Goal: Information Seeking & Learning: Learn about a topic

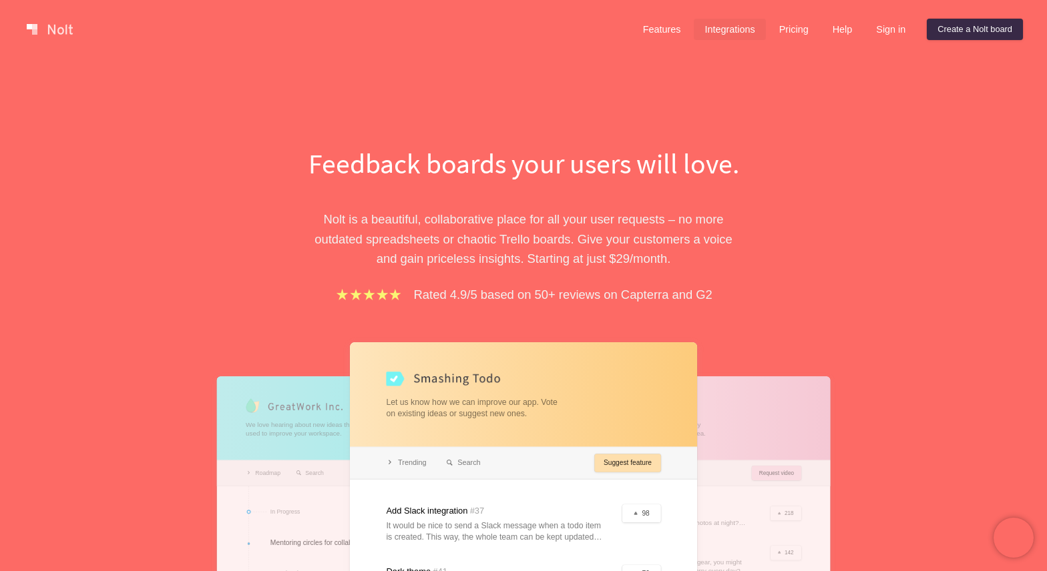
click at [725, 33] on link "Integrations" at bounding box center [728, 29] width 71 height 21
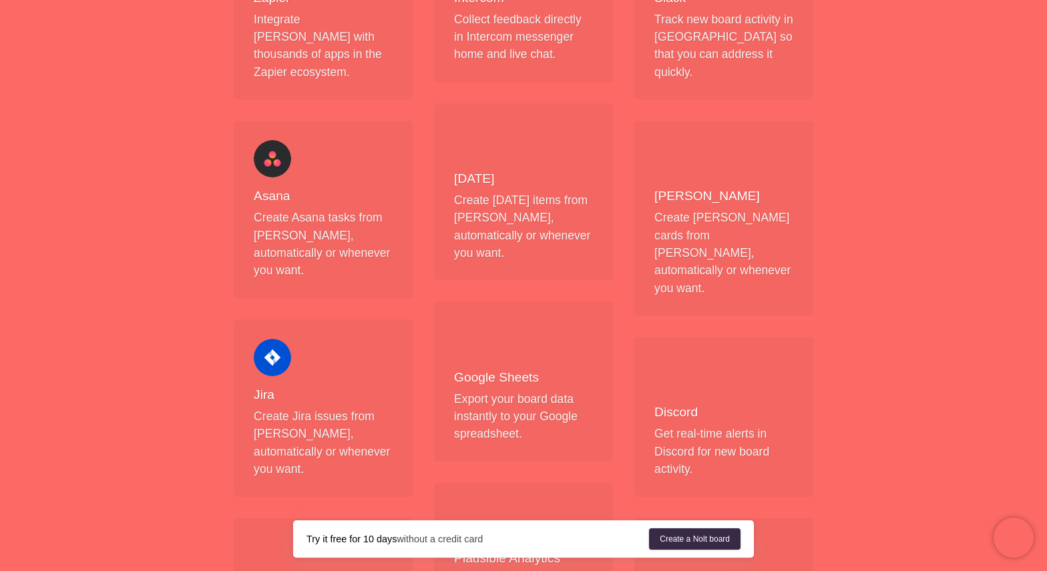
scroll to position [485, 0]
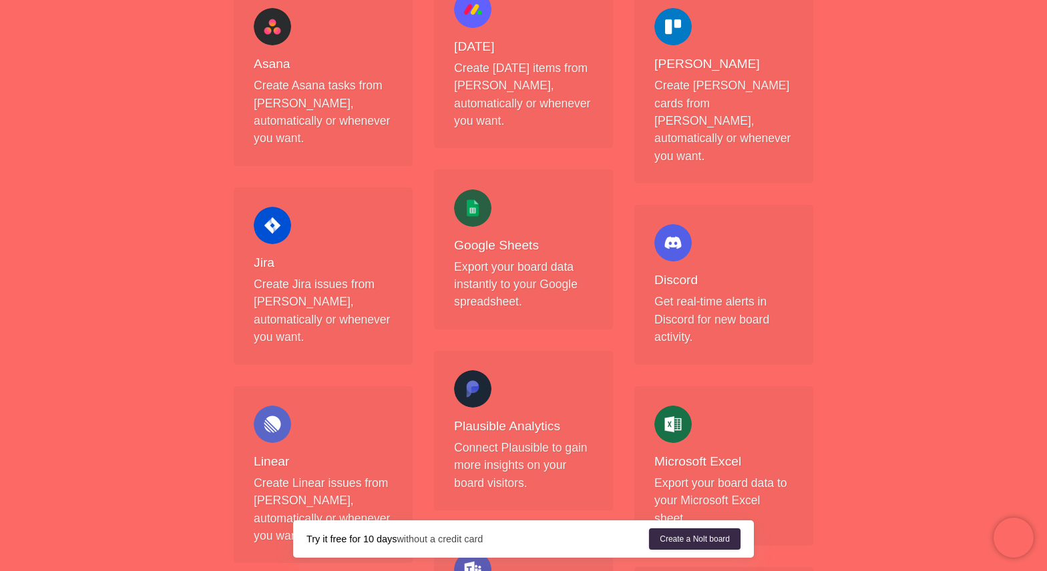
click at [270, 207] on div at bounding box center [272, 225] width 37 height 37
click at [308, 276] on p "Create Jira issues from [PERSON_NAME], automatically or whenever you want." at bounding box center [323, 311] width 139 height 71
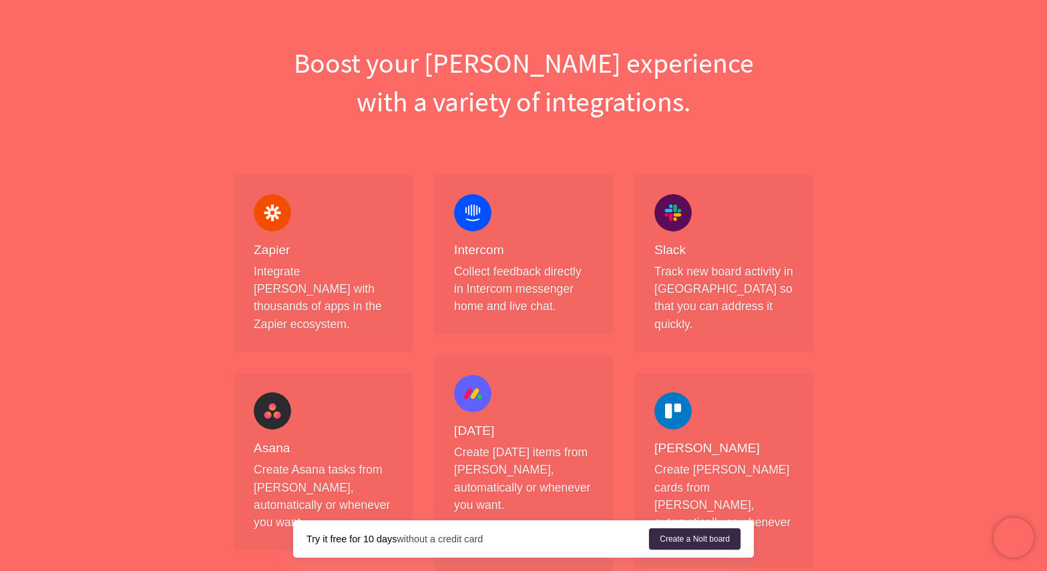
scroll to position [0, 0]
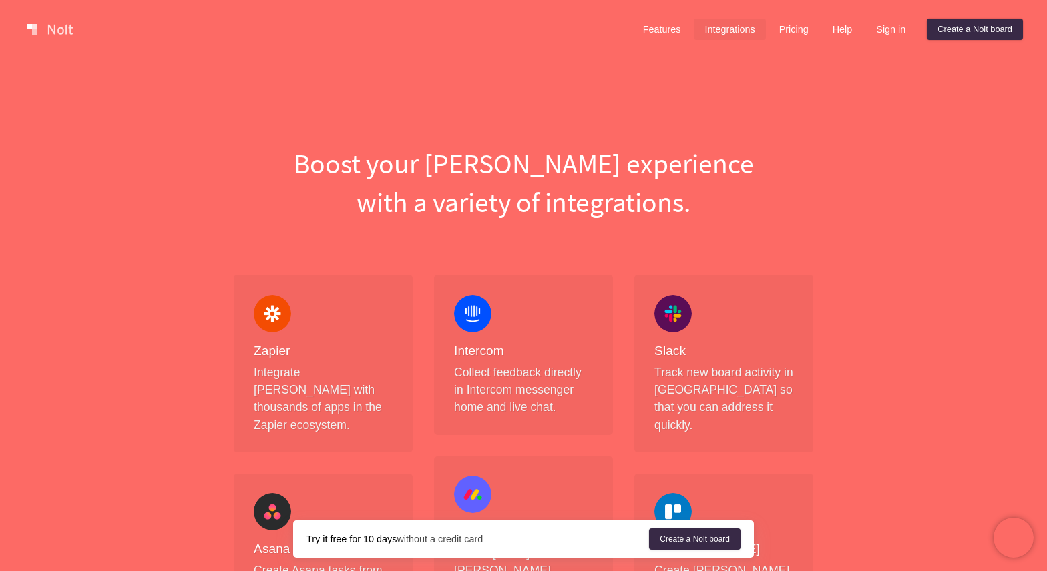
click at [50, 32] on link at bounding box center [49, 29] width 57 height 21
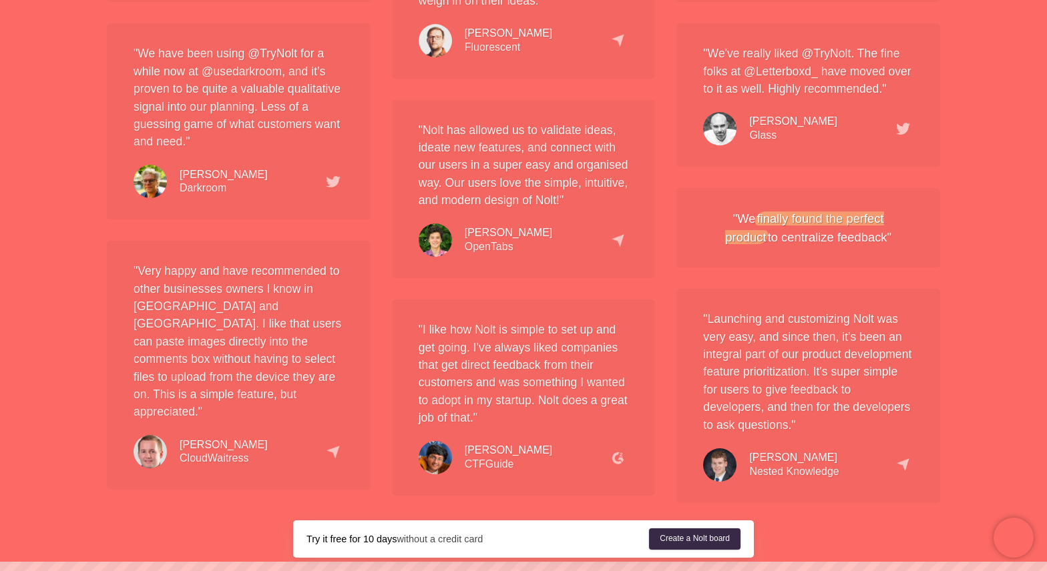
scroll to position [2495, 0]
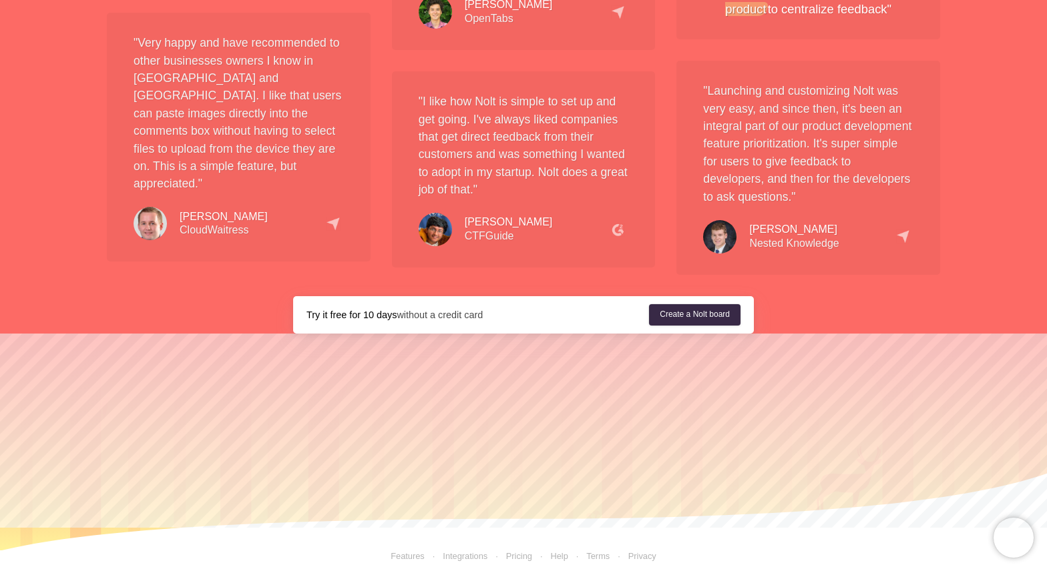
click at [410, 551] on link "Features" at bounding box center [407, 556] width 34 height 10
